Goal: Navigation & Orientation: Find specific page/section

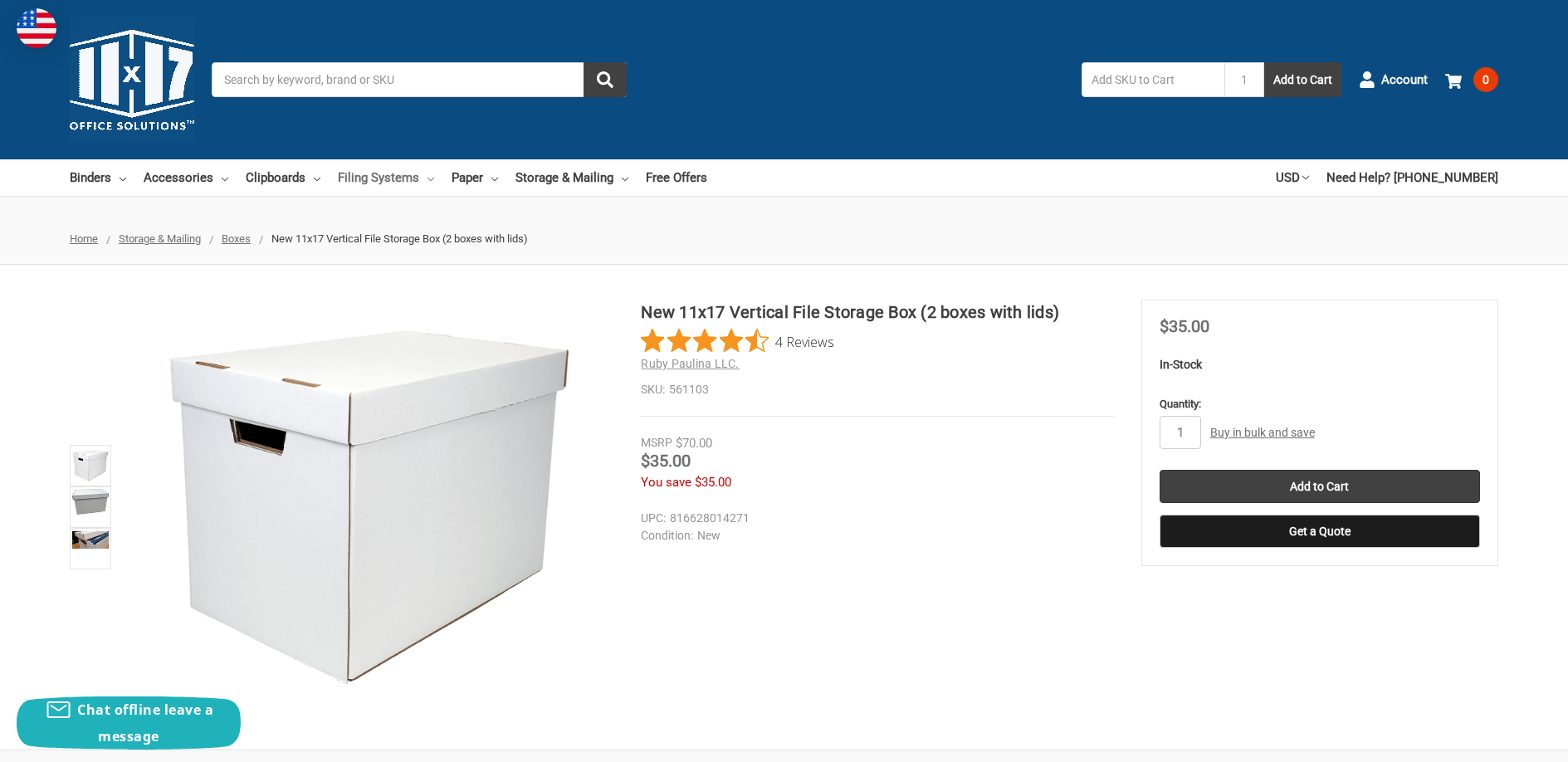
click at [415, 184] on link "Filing Systems" at bounding box center [386, 178] width 96 height 37
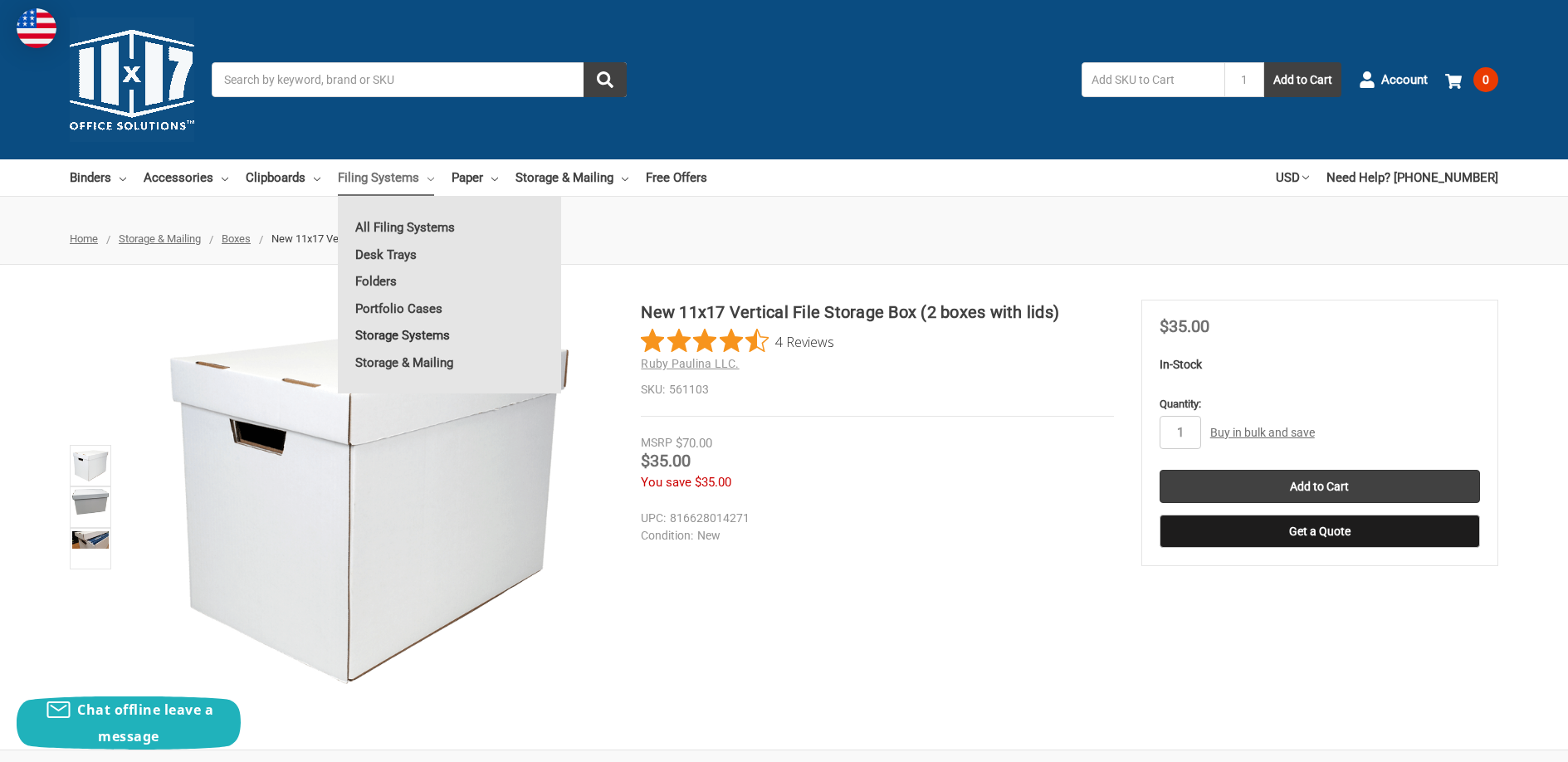
click at [390, 338] on link "Storage Systems" at bounding box center [450, 336] width 224 height 27
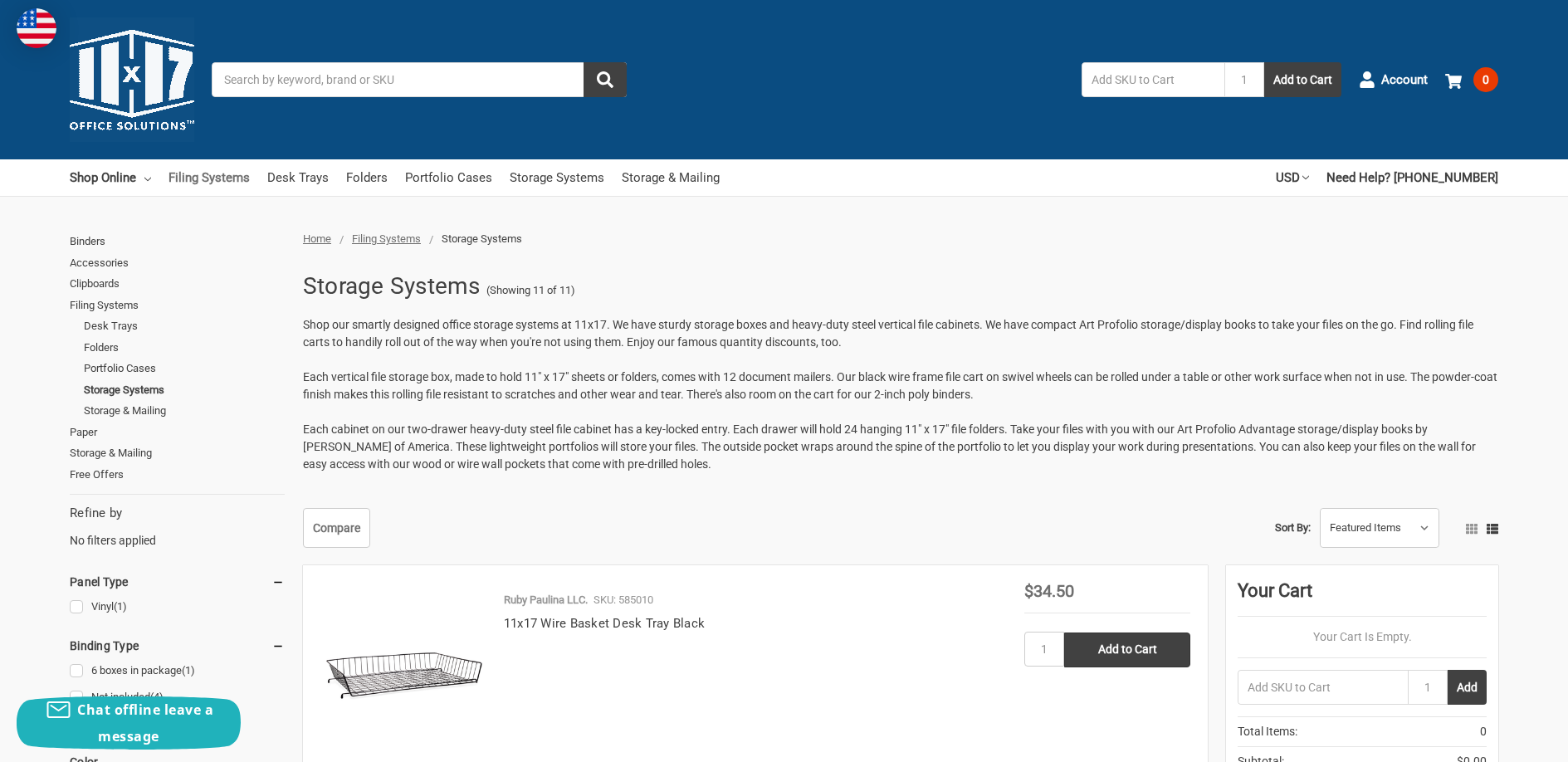
click at [214, 179] on link "Filing Systems" at bounding box center [209, 178] width 81 height 37
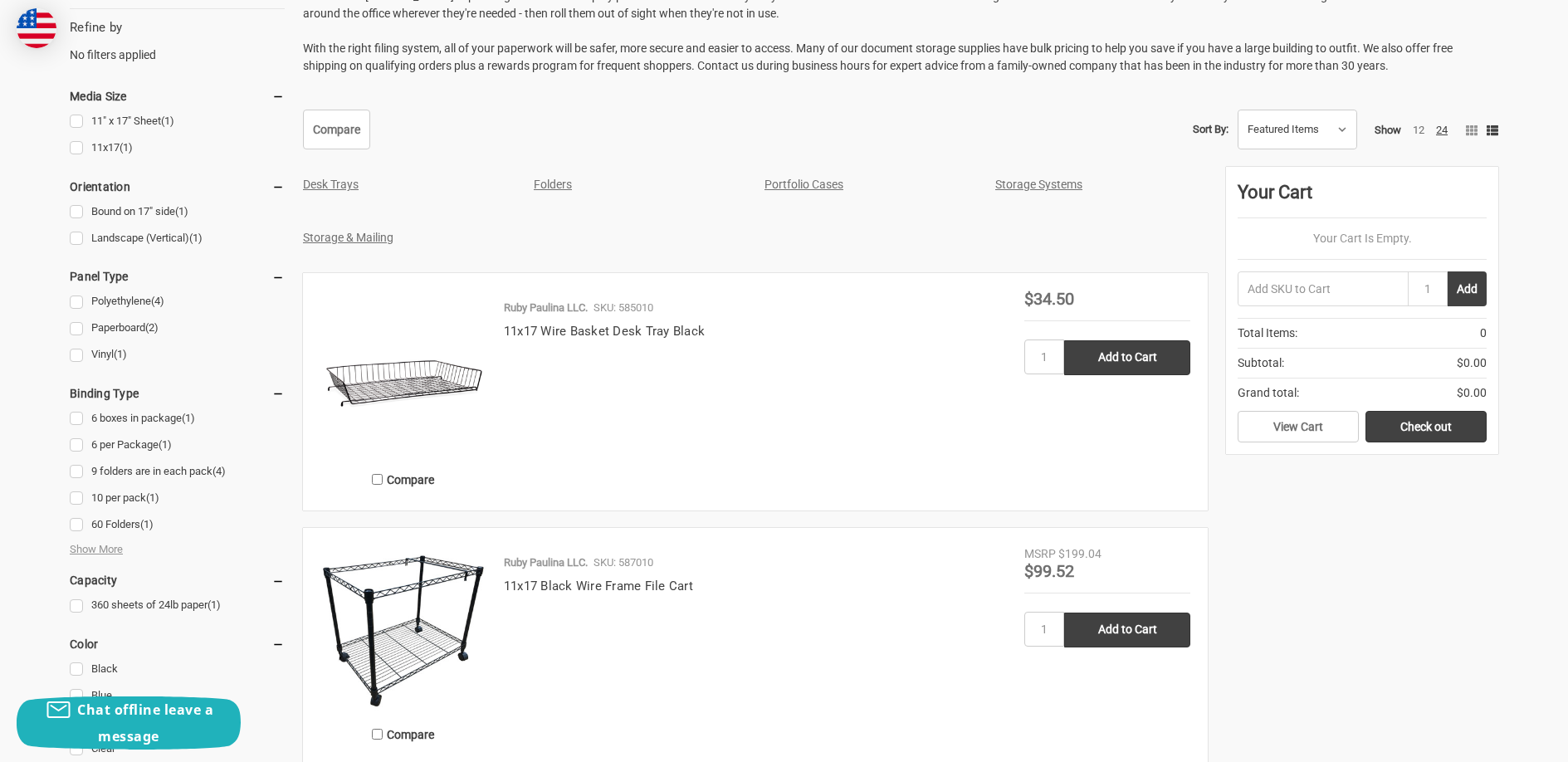
scroll to position [462, 0]
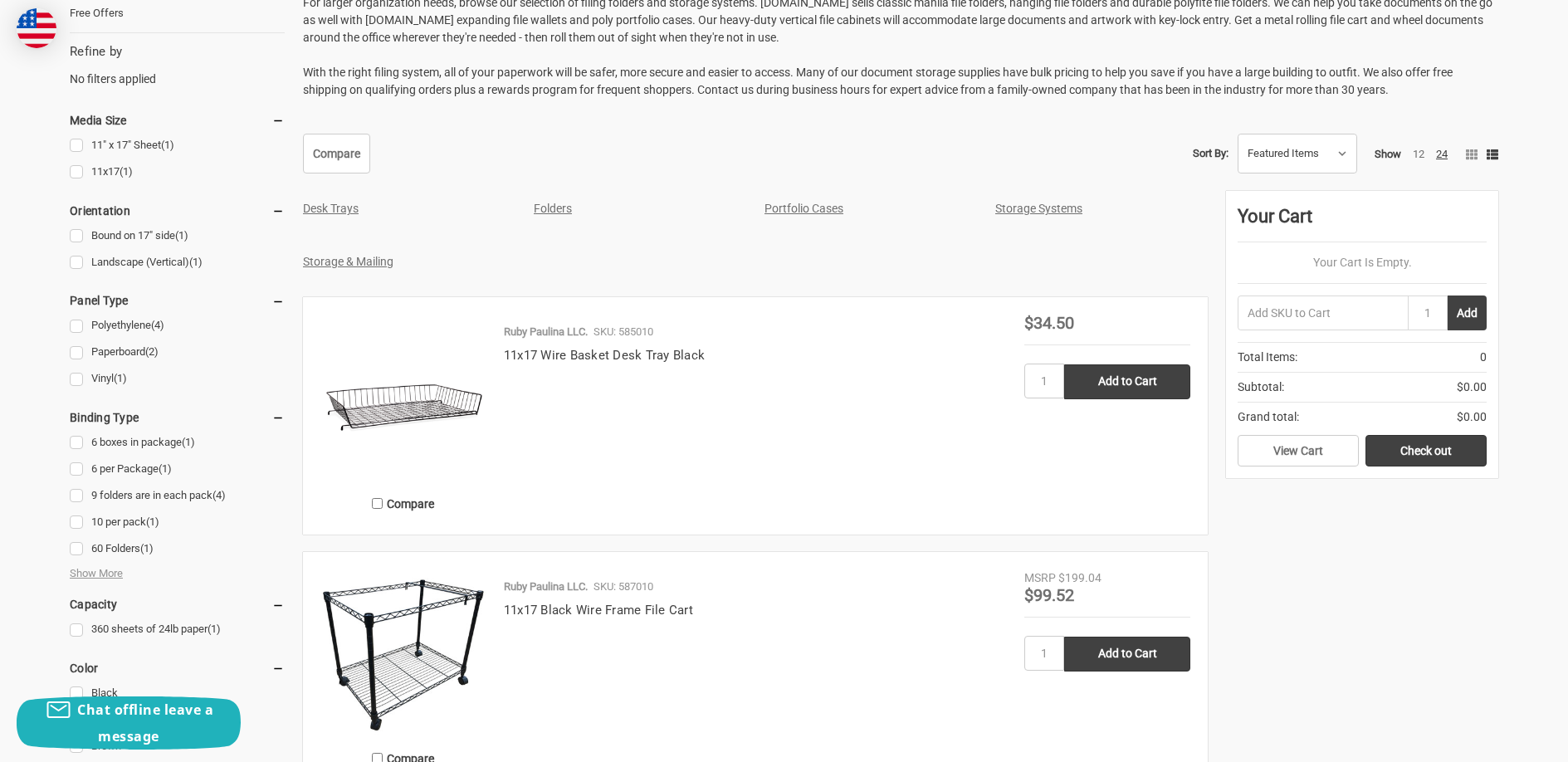
click at [356, 264] on link "Storage & Mailing" at bounding box center [348, 262] width 91 height 13
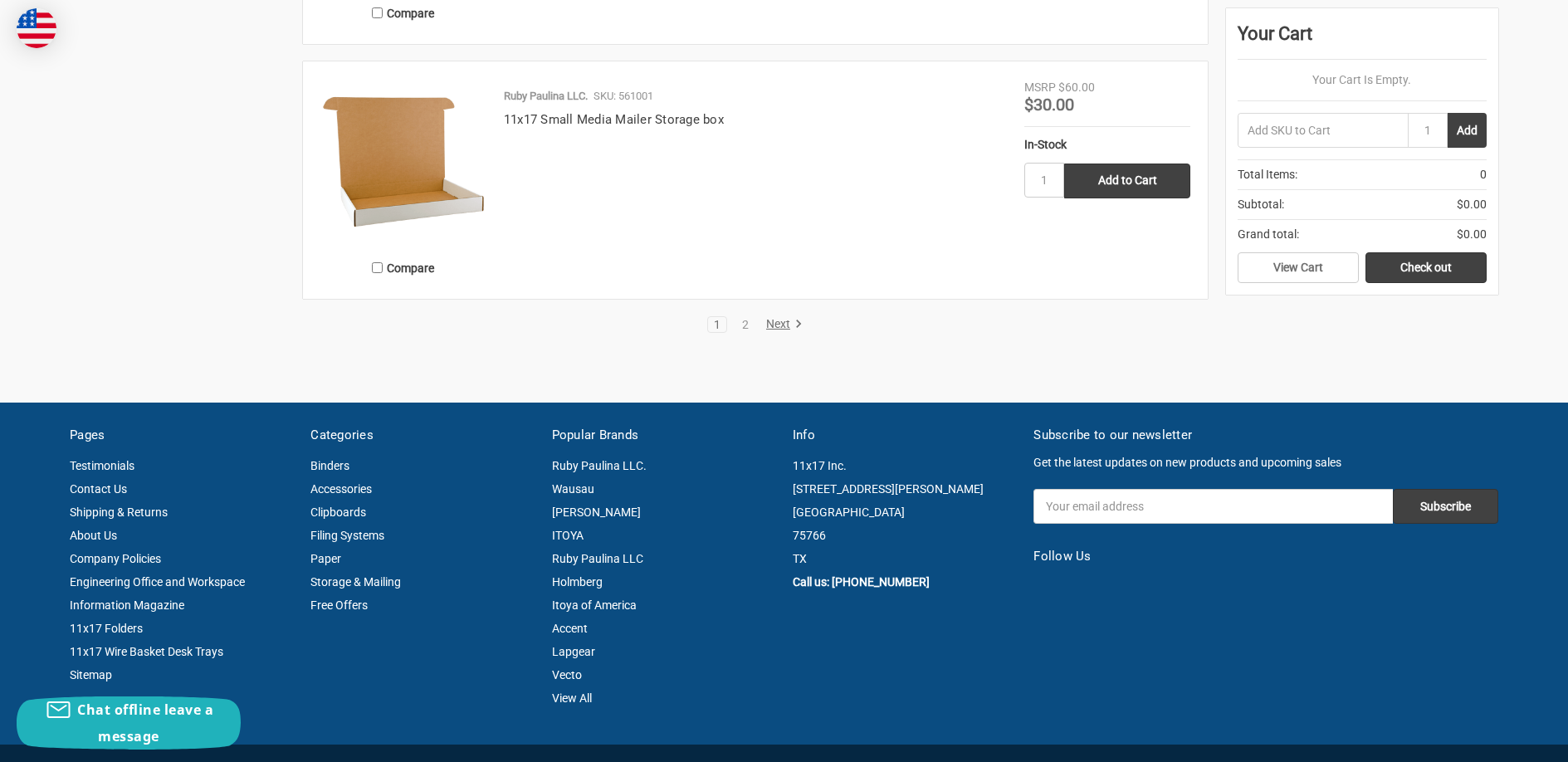
scroll to position [3257, 0]
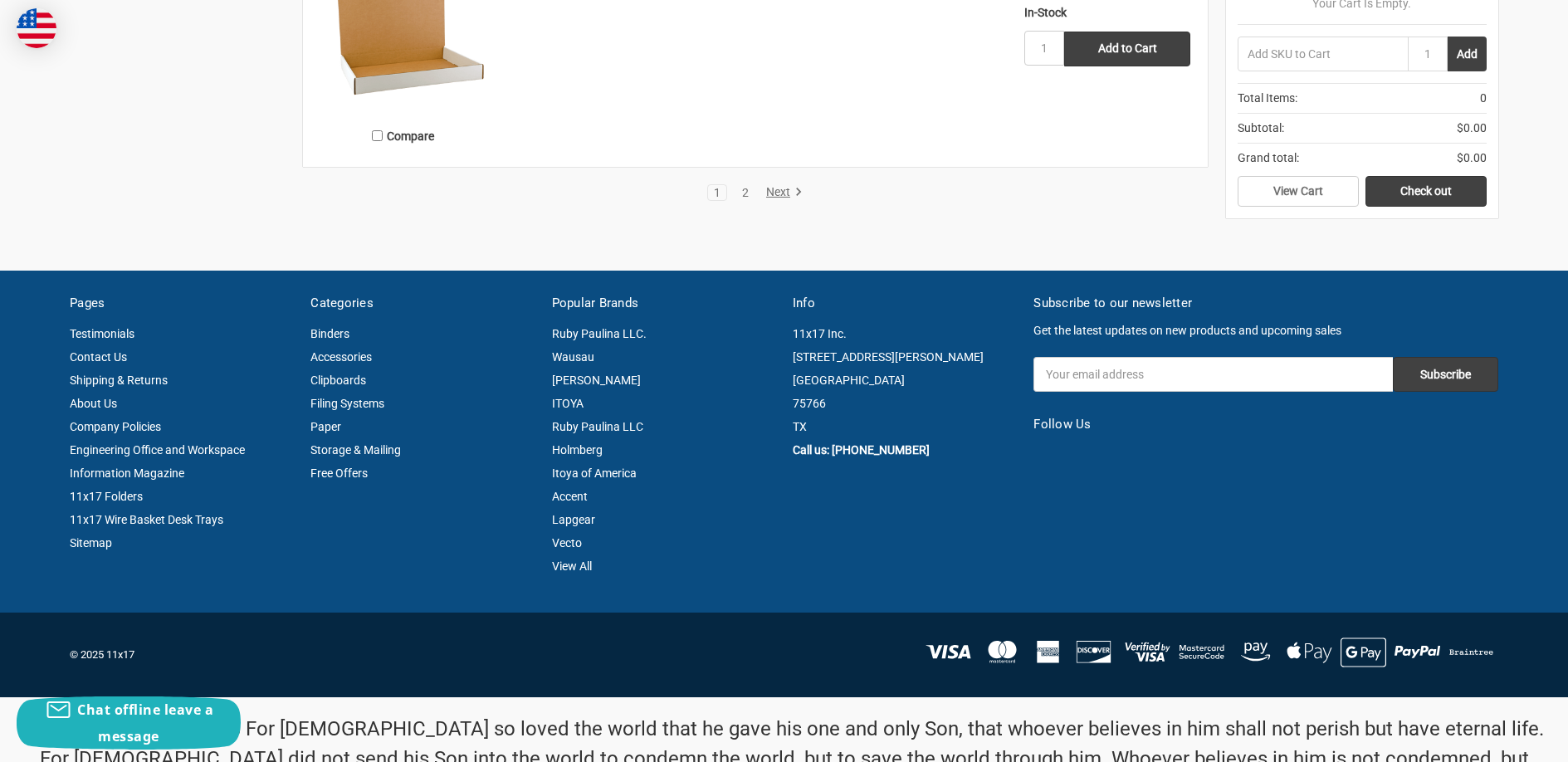
click at [740, 191] on link "2" at bounding box center [745, 193] width 18 height 12
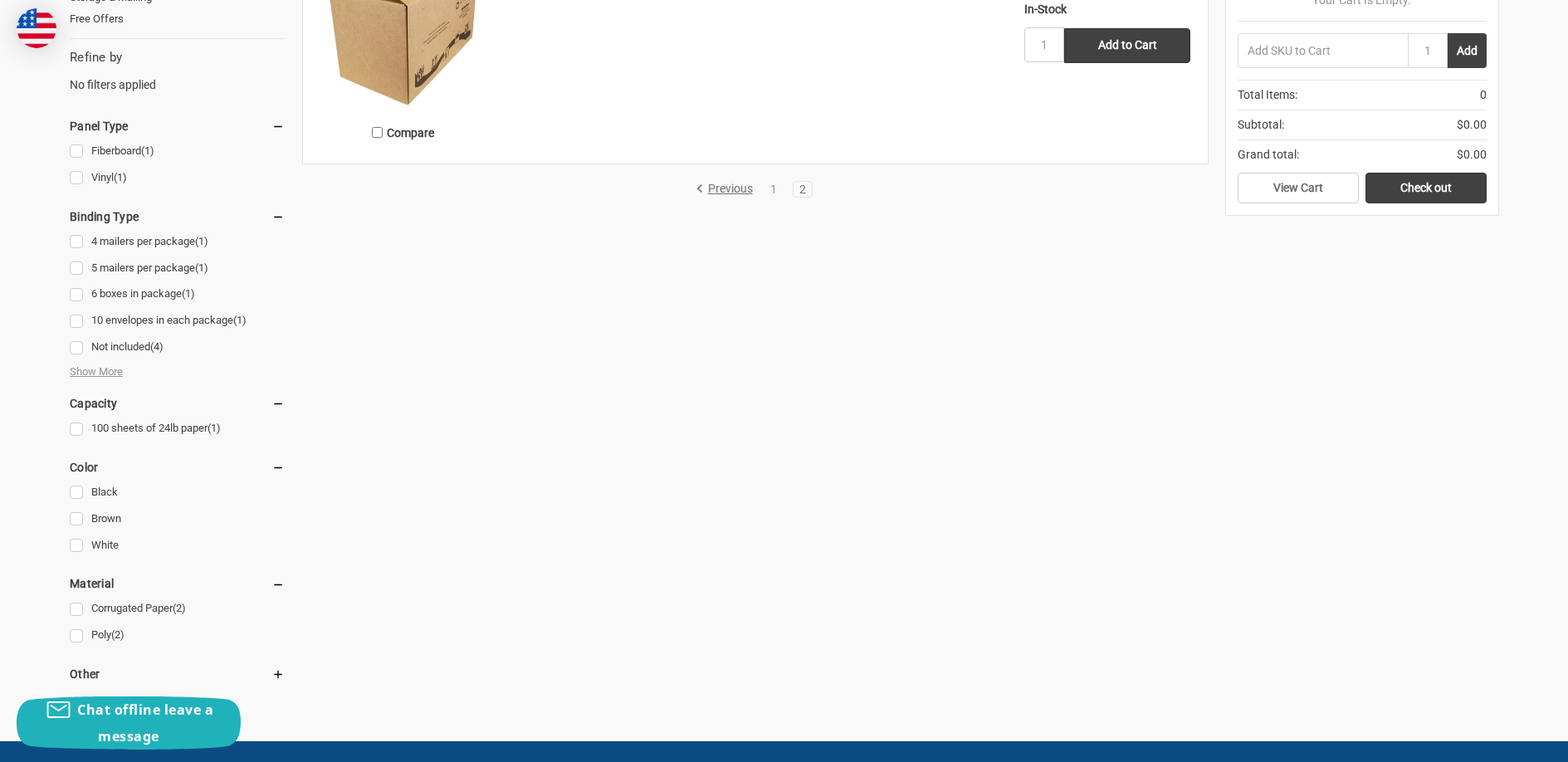
scroll to position [8, 0]
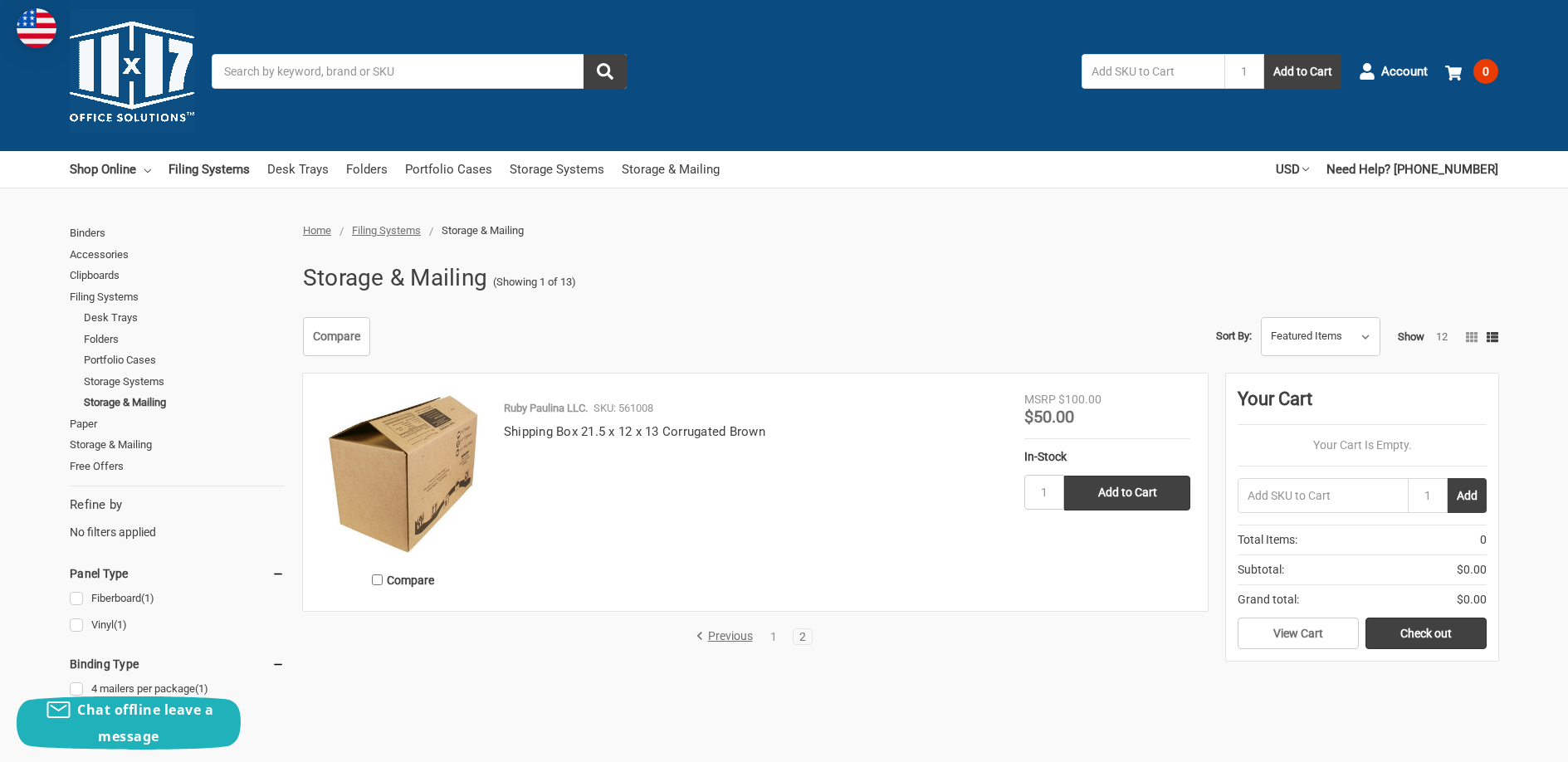
click at [410, 230] on span "Filing Systems" at bounding box center [386, 230] width 69 height 12
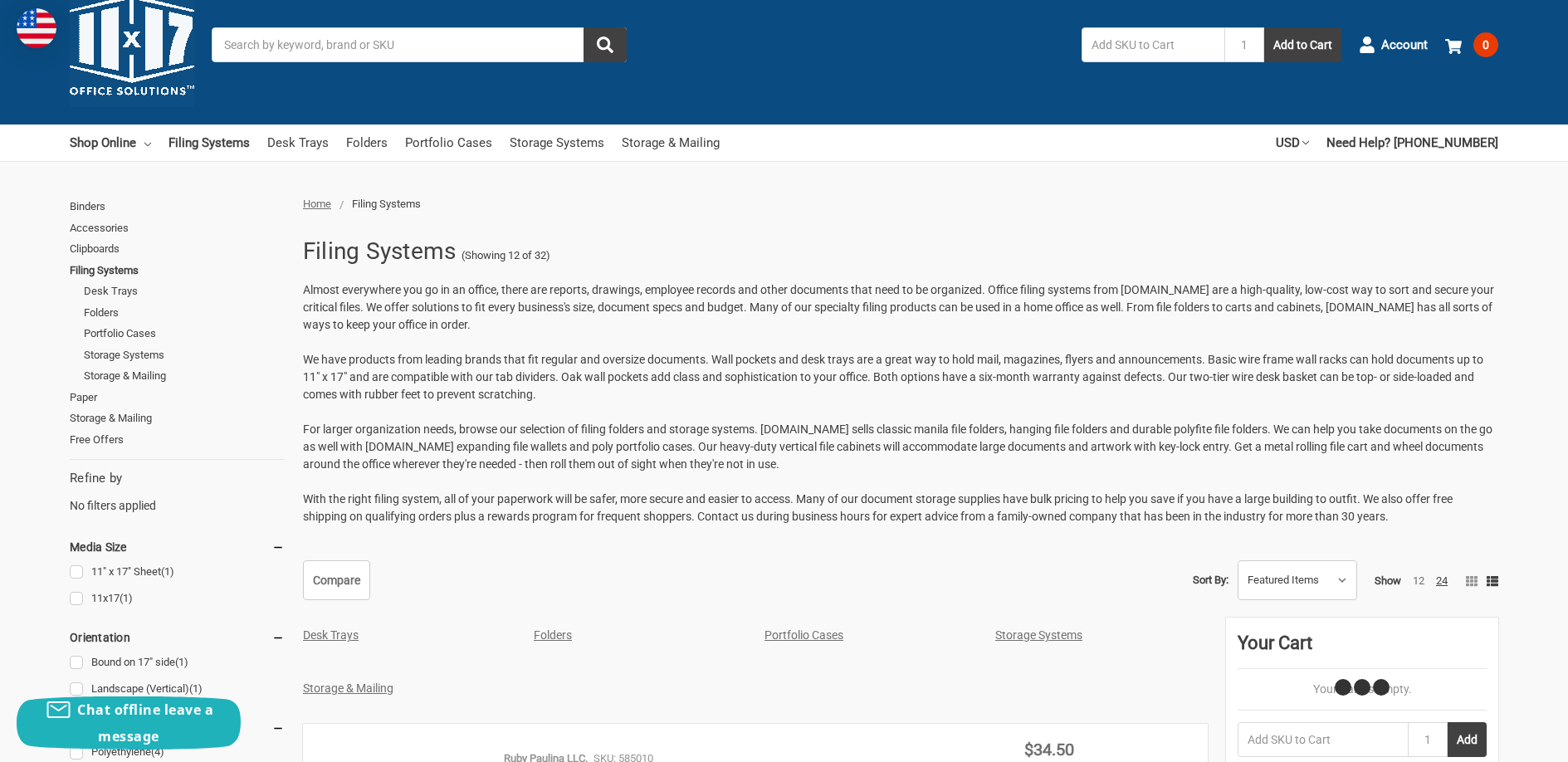
scroll to position [360, 0]
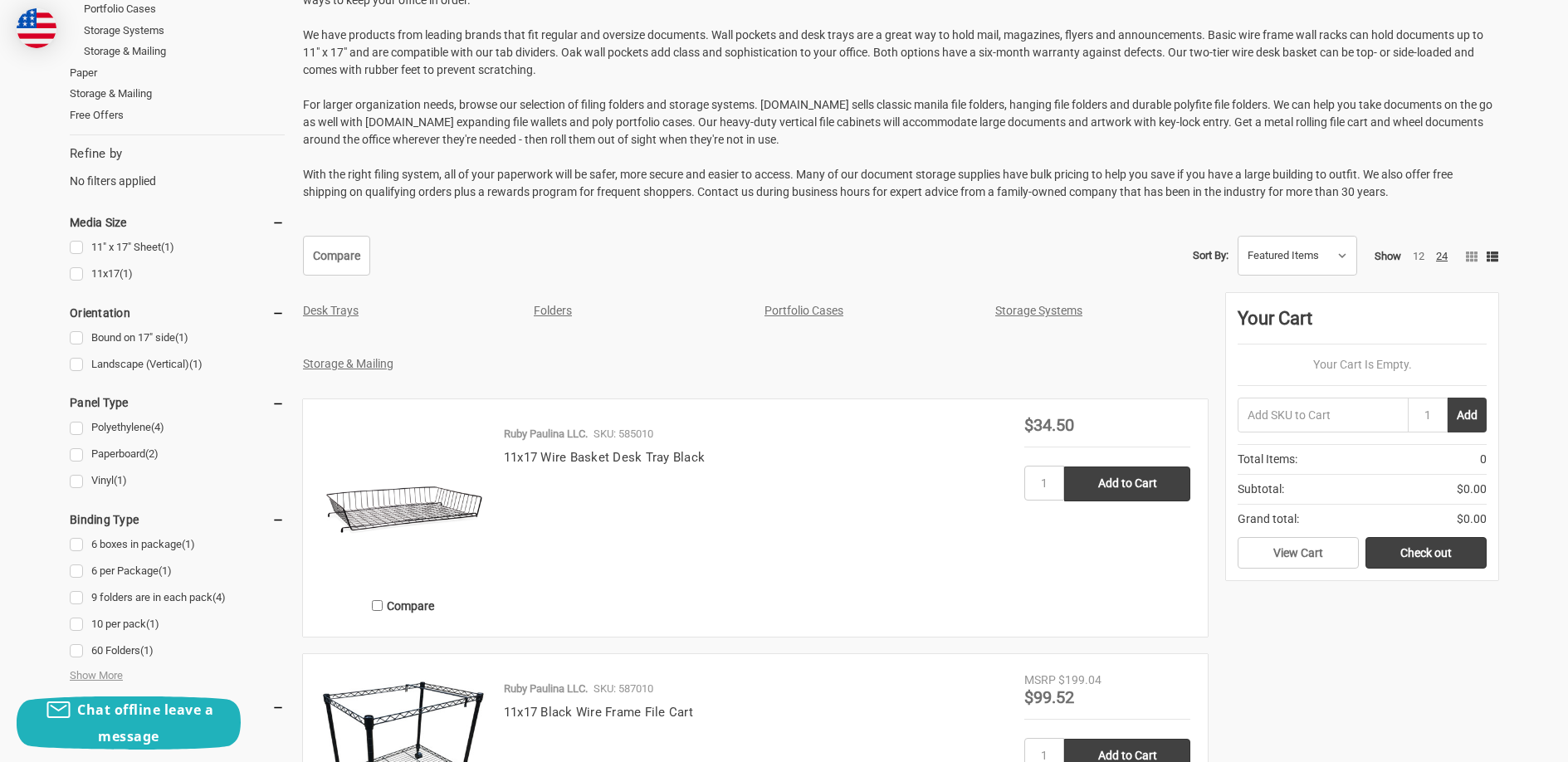
click at [1040, 321] on div "Storage Systems" at bounding box center [1093, 311] width 214 height 36
click at [1040, 317] on link "Storage Systems" at bounding box center [1039, 311] width 87 height 13
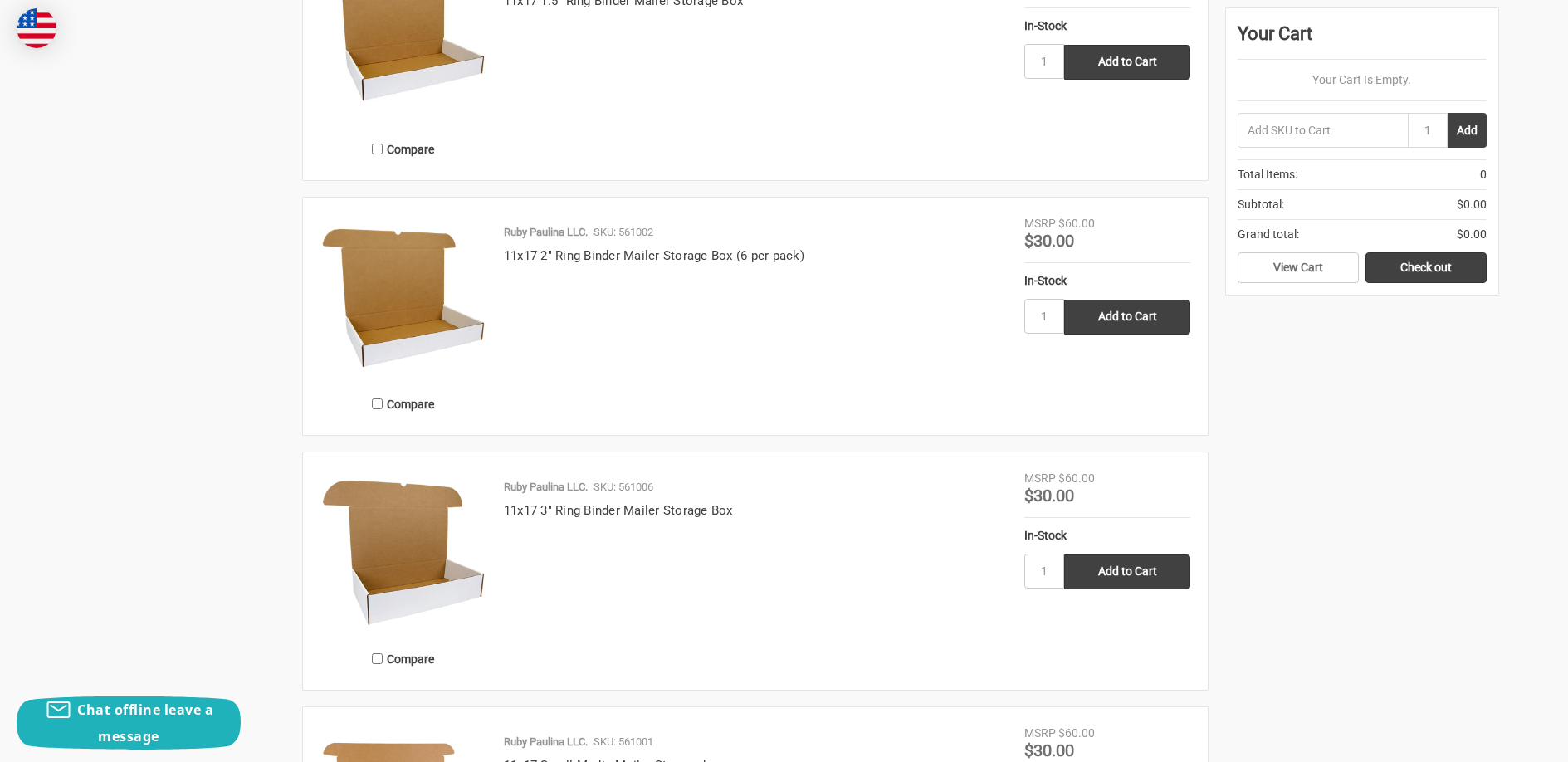
scroll to position [2774, 0]
